Goal: Information Seeking & Learning: Learn about a topic

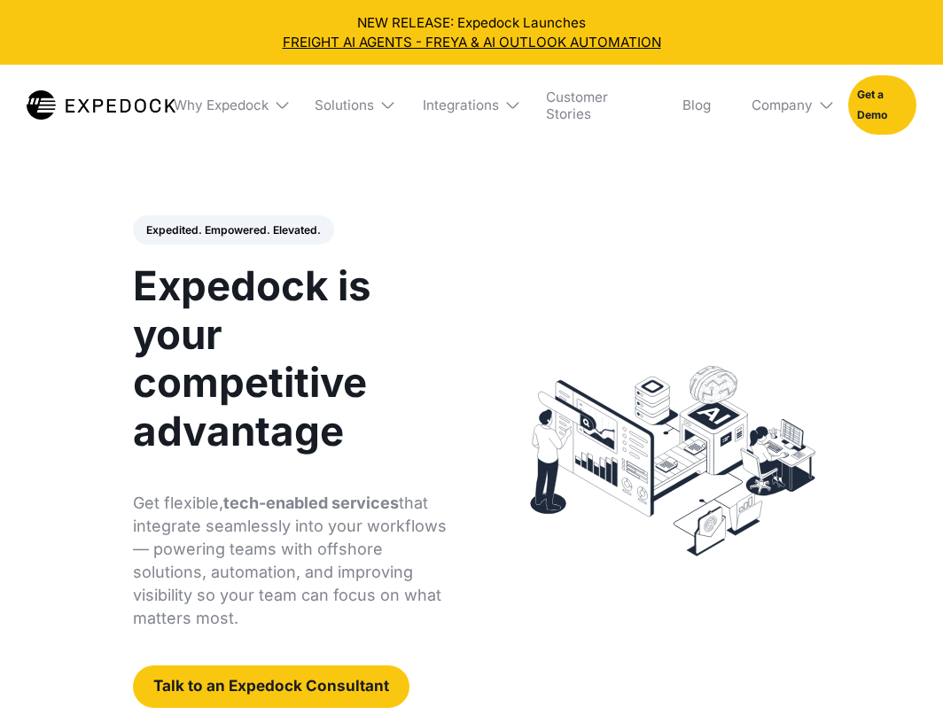
select select
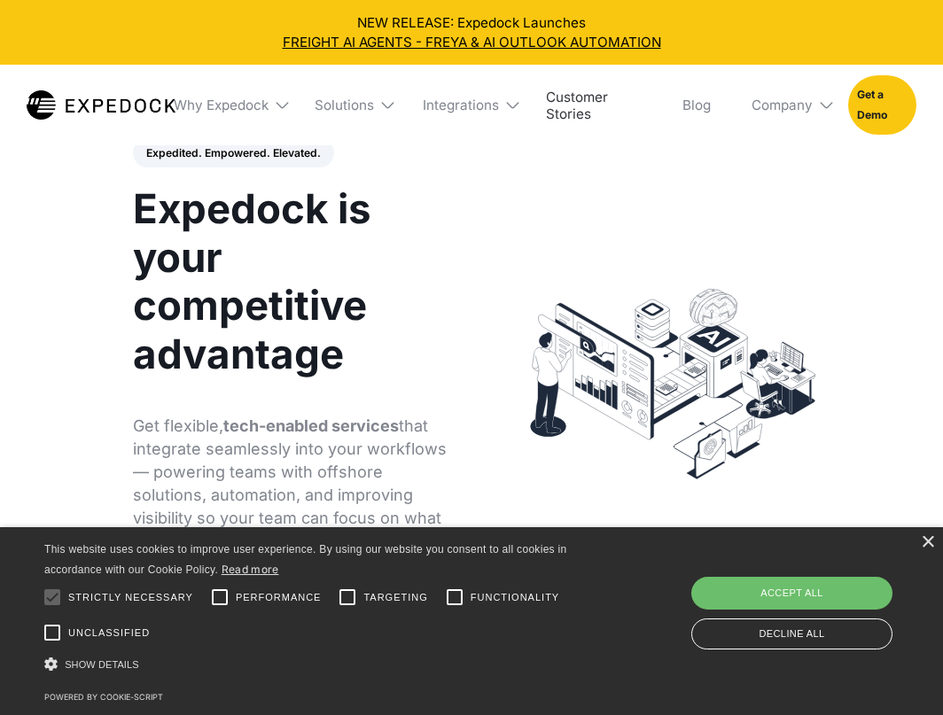
scroll to position [78, 0]
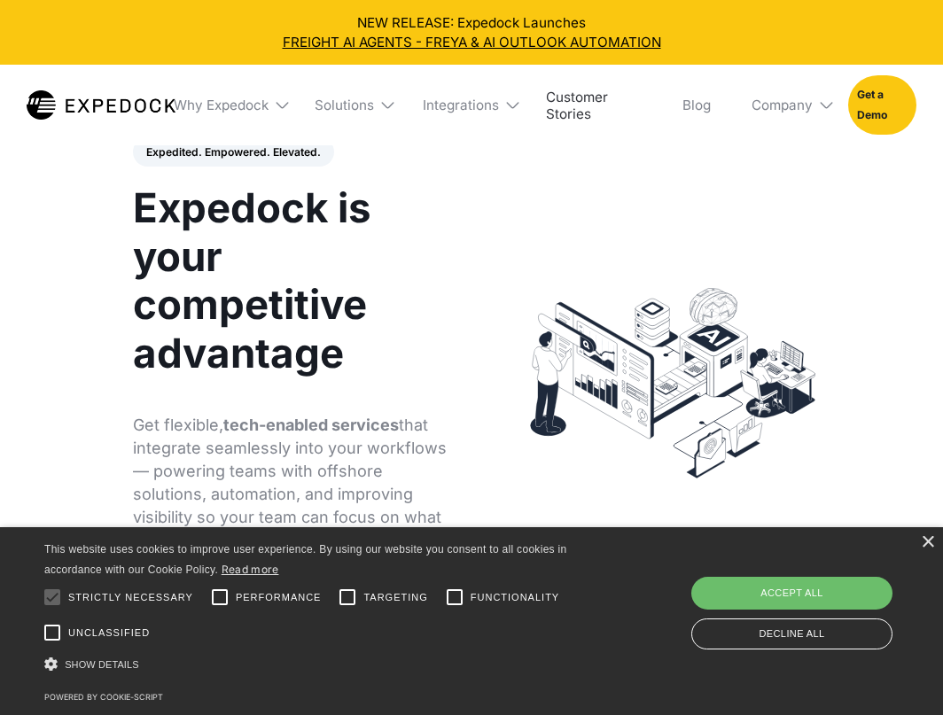
click at [575, 119] on link "Customer Stories" at bounding box center [594, 105] width 124 height 81
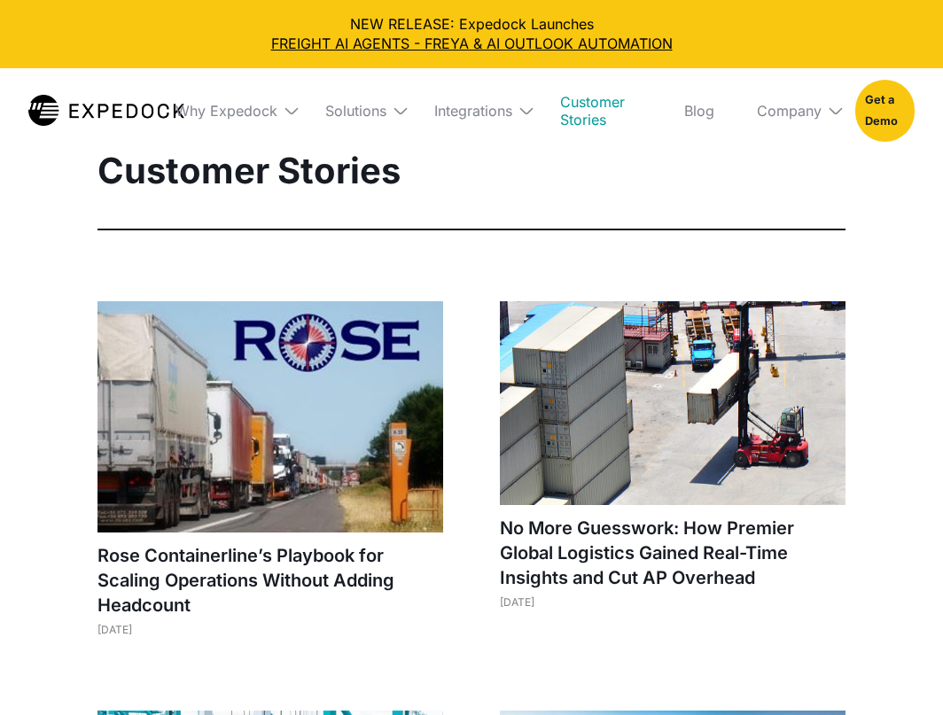
select select
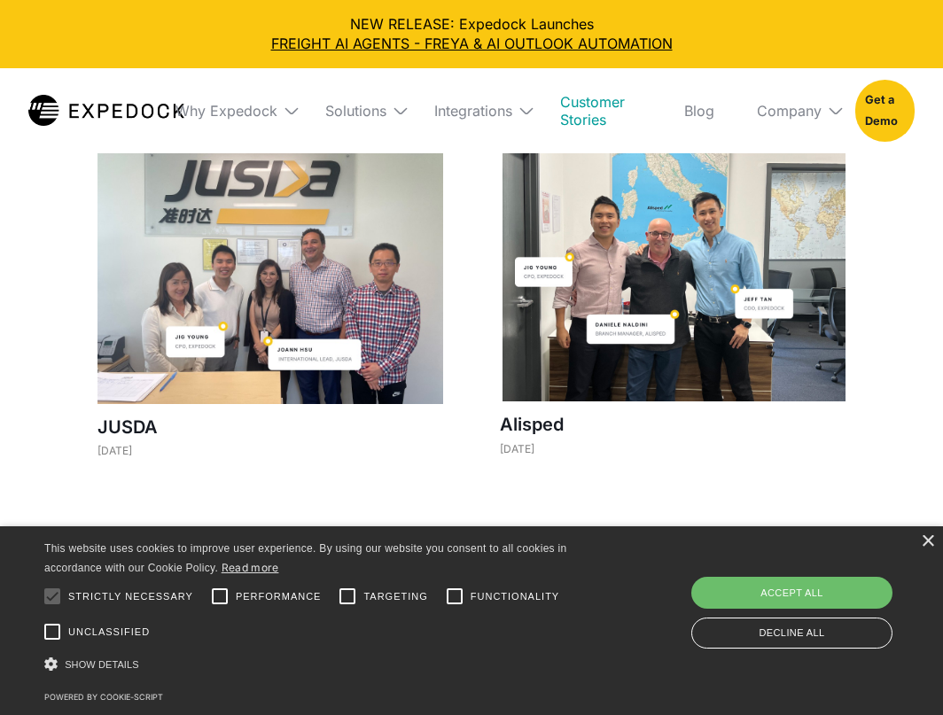
scroll to position [1365, 0]
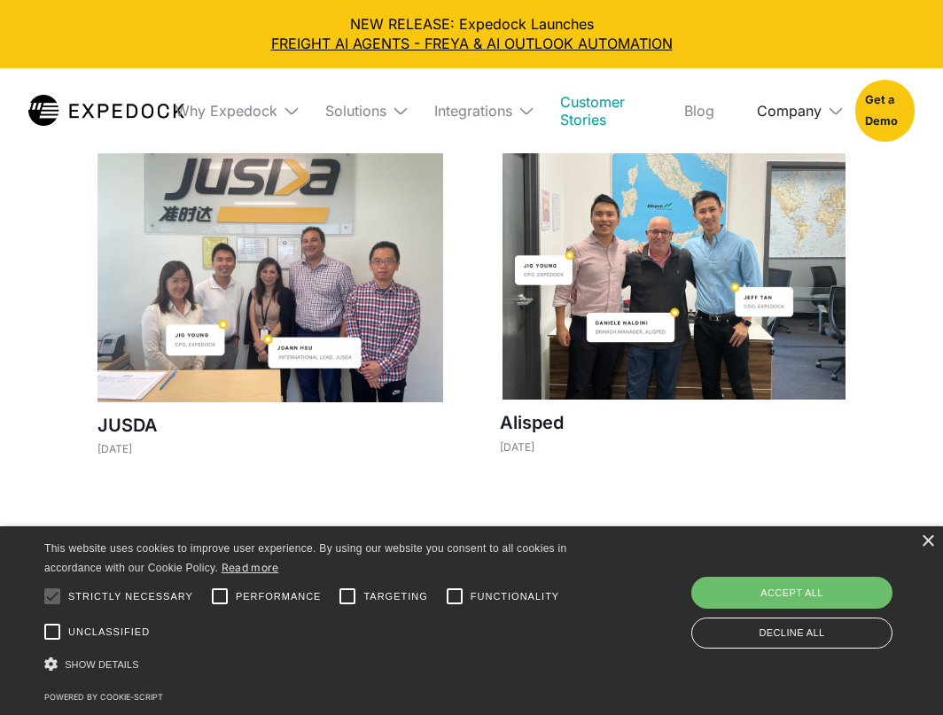
click at [803, 105] on div "Company" at bounding box center [789, 111] width 65 height 18
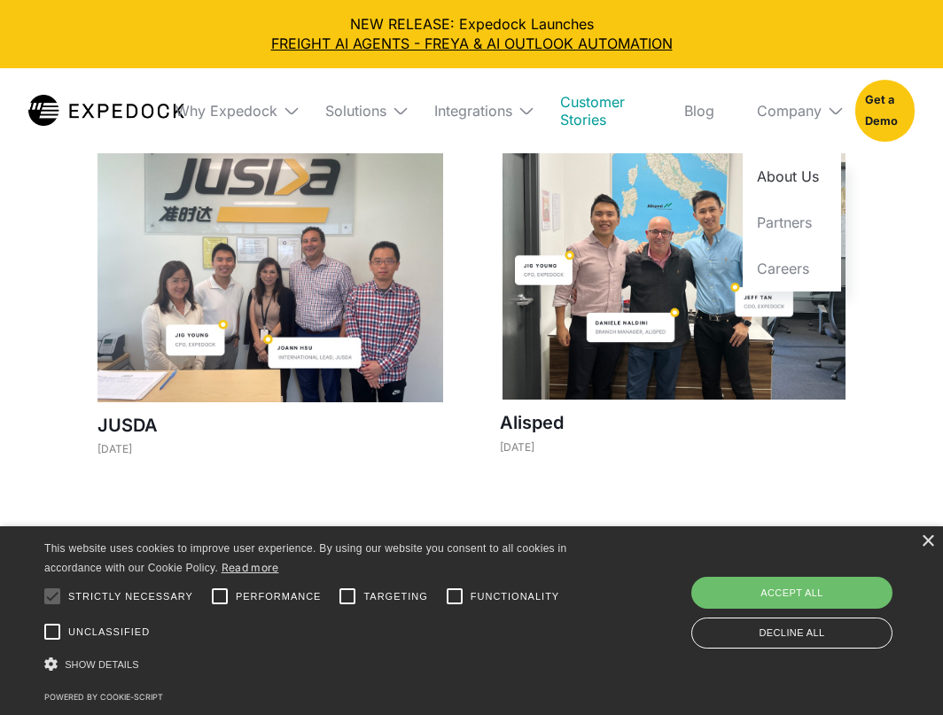
click at [781, 168] on link "About Us" at bounding box center [792, 176] width 98 height 46
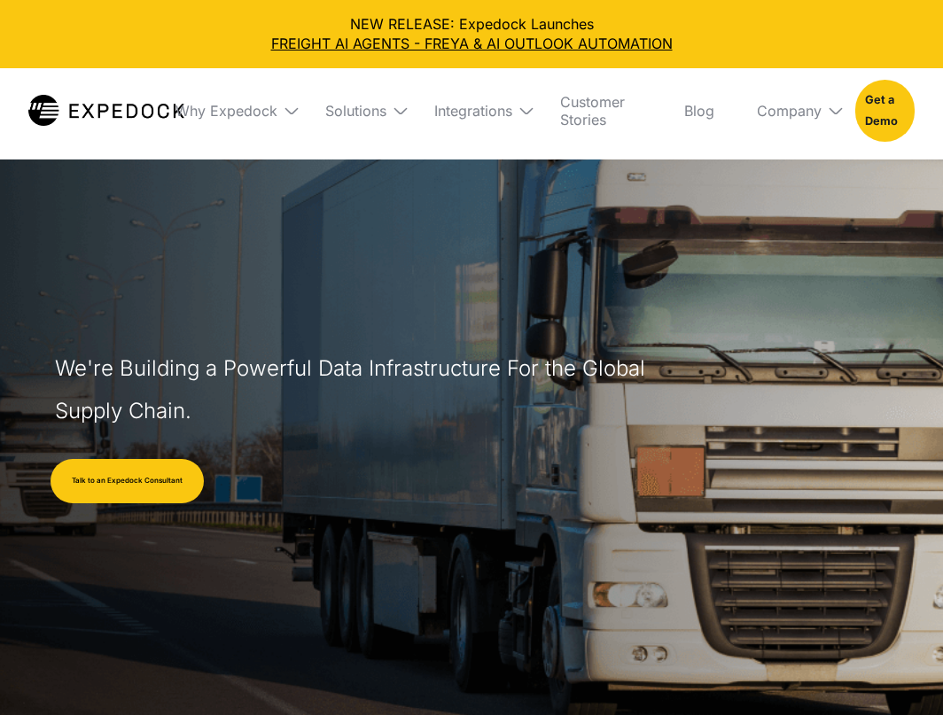
select select
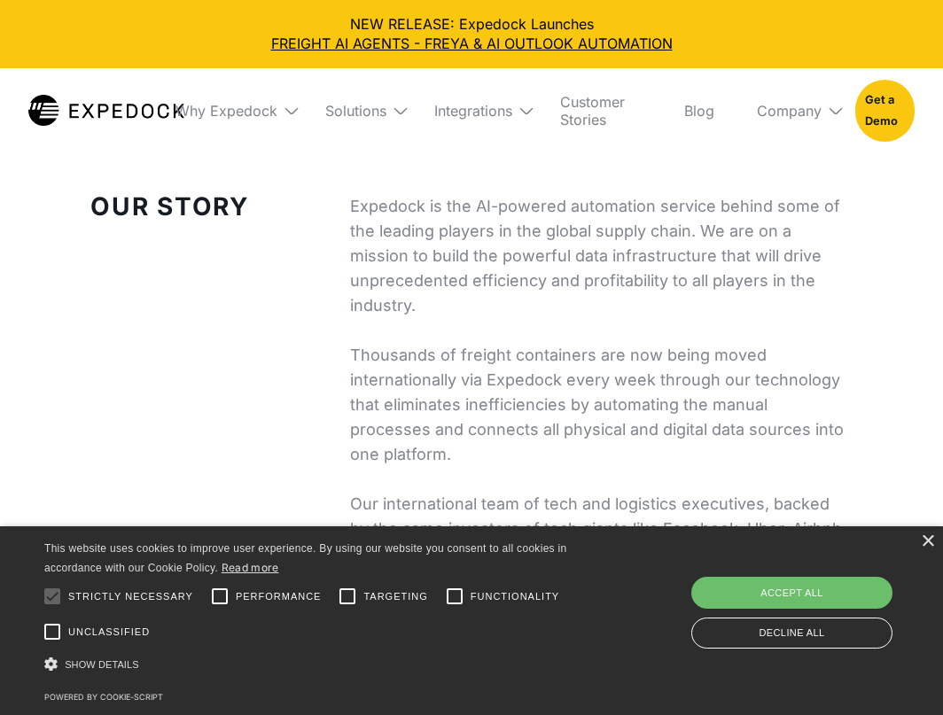
scroll to position [662, 0]
